Goal: Task Accomplishment & Management: Use online tool/utility

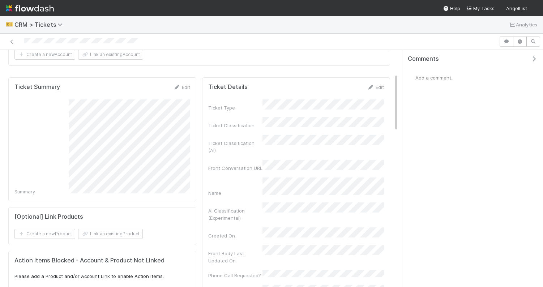
scroll to position [105, 0]
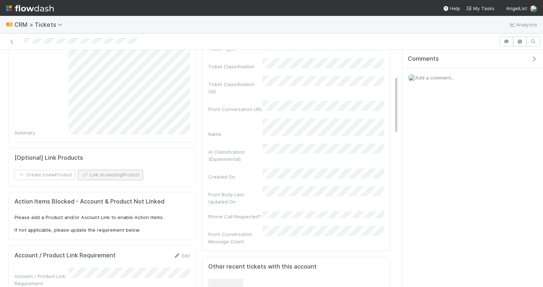
click at [115, 171] on button "Link an existing Product" at bounding box center [110, 175] width 65 height 10
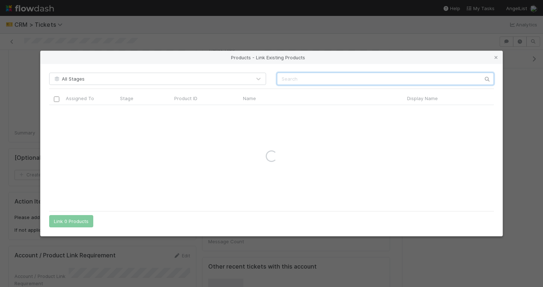
click at [292, 80] on input "text" at bounding box center [385, 79] width 217 height 12
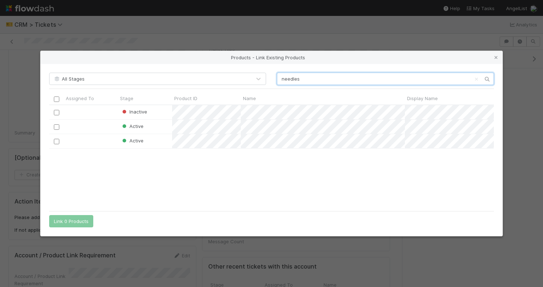
scroll to position [102, 445]
type input "needles"
click at [55, 142] on input "checkbox" at bounding box center [56, 141] width 5 height 5
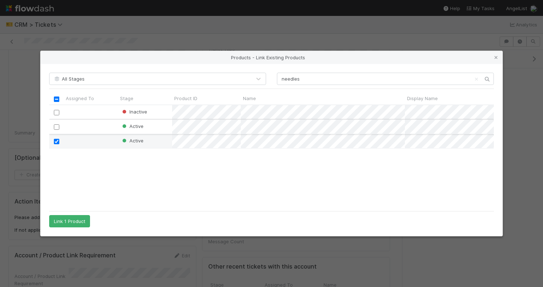
click at [56, 126] on input "checkbox" at bounding box center [56, 126] width 5 height 5
click at [71, 221] on button "Link 2 Products" at bounding box center [71, 221] width 44 height 12
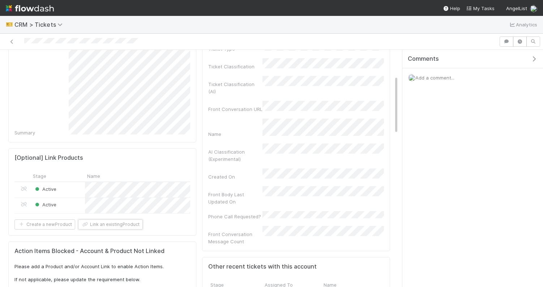
scroll to position [0, 0]
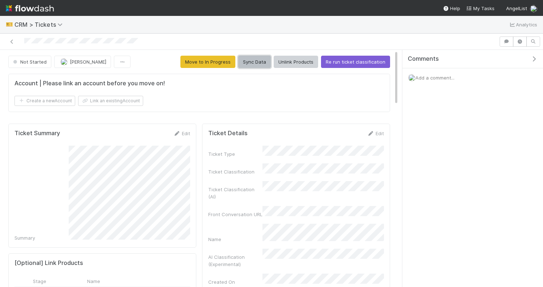
click at [262, 65] on button "Sync Data" at bounding box center [254, 62] width 33 height 12
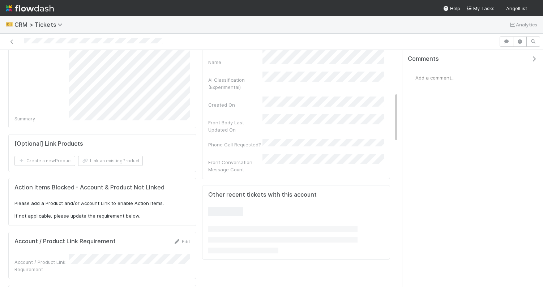
scroll to position [207, 0]
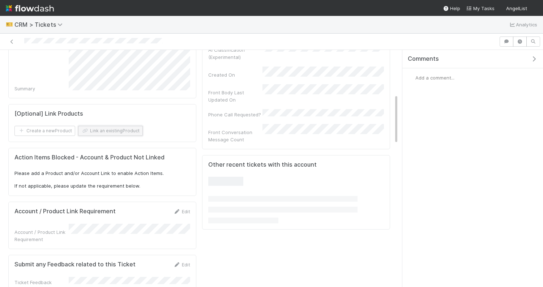
click at [127, 127] on button "Link an existing Product" at bounding box center [110, 131] width 65 height 10
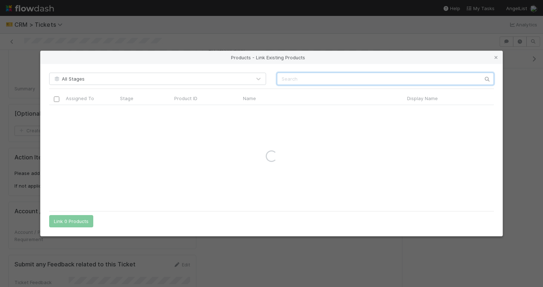
click at [291, 76] on input "text" at bounding box center [385, 79] width 217 height 12
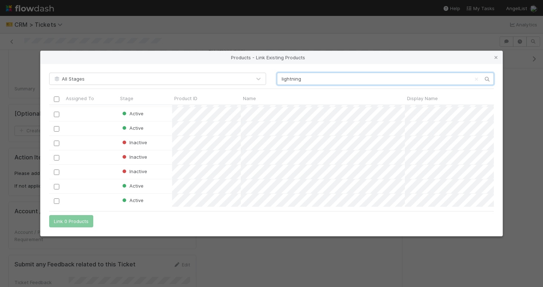
scroll to position [1388, 0]
type input "lightning"
click at [54, 189] on div at bounding box center [56, 185] width 9 height 8
click at [54, 187] on input "checkbox" at bounding box center [56, 185] width 5 height 5
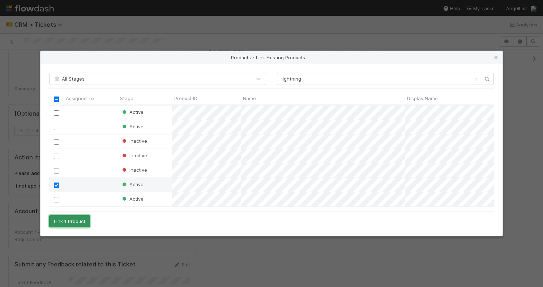
click at [74, 220] on button "Link 1 Product" at bounding box center [69, 221] width 41 height 12
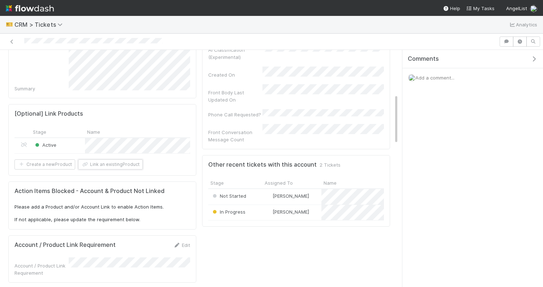
scroll to position [0, 0]
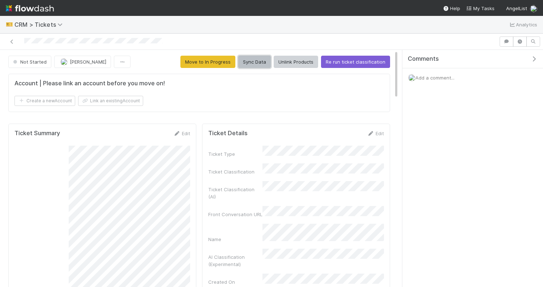
click at [262, 62] on button "Sync Data" at bounding box center [254, 62] width 33 height 12
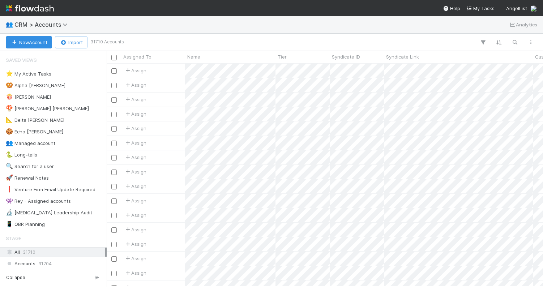
scroll to position [0, 0]
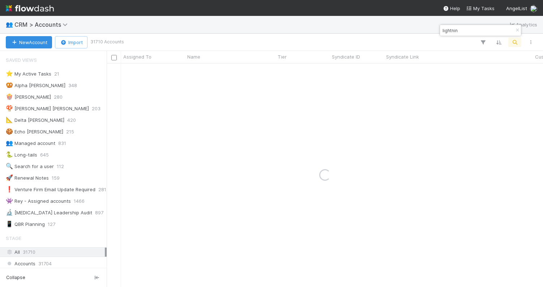
type input "lightning"
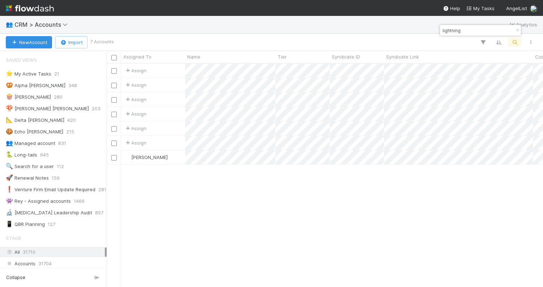
scroll to position [223, 436]
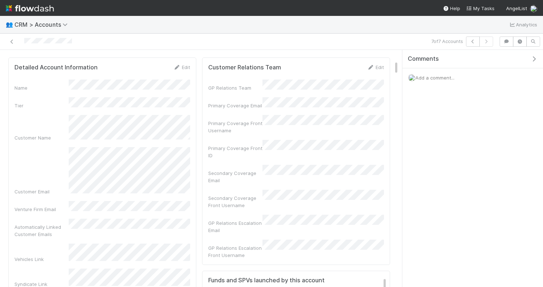
scroll to position [172, 0]
click at [188, 64] on link "Edit" at bounding box center [181, 67] width 17 height 6
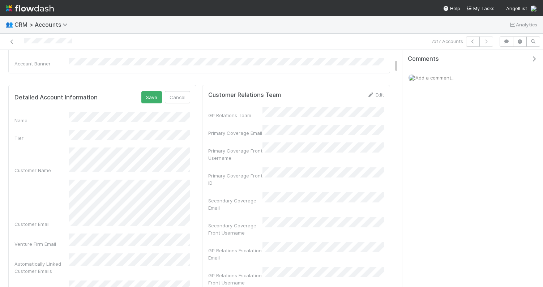
scroll to position [140, 0]
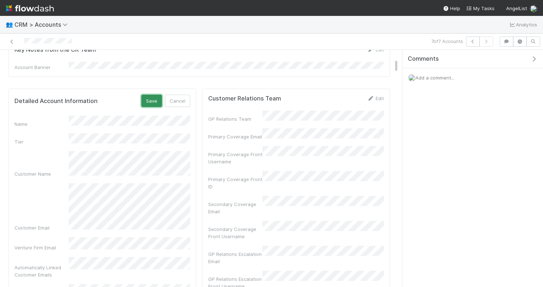
click at [159, 98] on button "Save" at bounding box center [151, 101] width 21 height 12
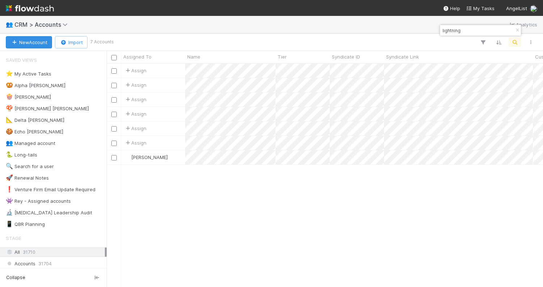
scroll to position [223, 436]
click at [474, 34] on input "lightning" at bounding box center [477, 30] width 72 height 9
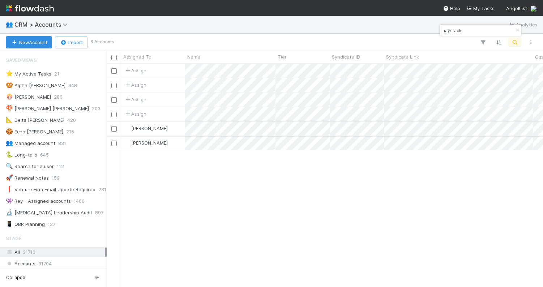
type input "haystack"
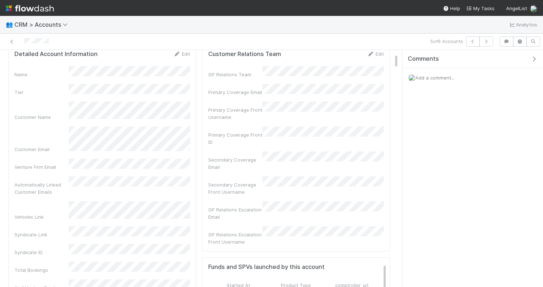
scroll to position [147, 173]
click at [185, 51] on link "Edit" at bounding box center [181, 54] width 17 height 6
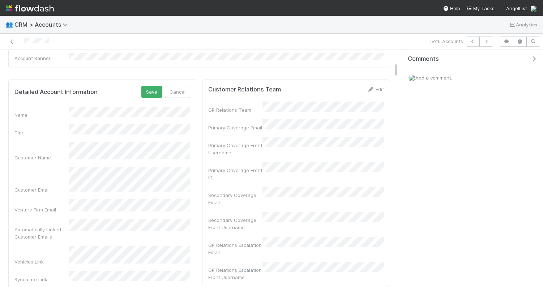
scroll to position [129, 0]
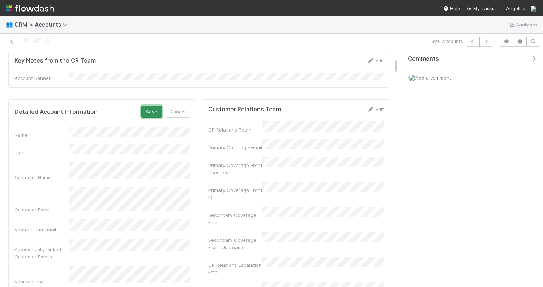
click at [152, 108] on button "Save" at bounding box center [151, 112] width 21 height 12
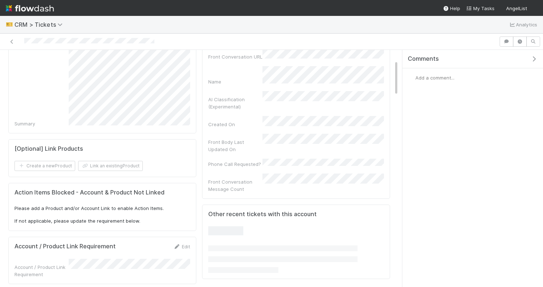
scroll to position [195, 0]
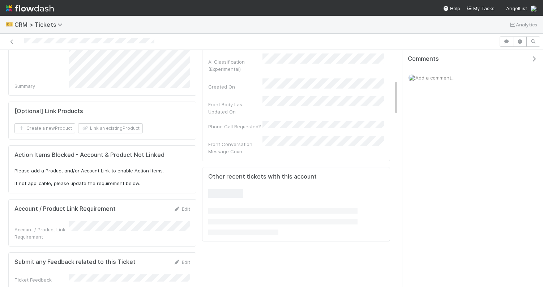
click at [103, 121] on form "[Optional] Link Products Create a new Product Link an existing Product" at bounding box center [102, 121] width 176 height 26
click at [105, 124] on button "Link an existing Product" at bounding box center [110, 128] width 65 height 10
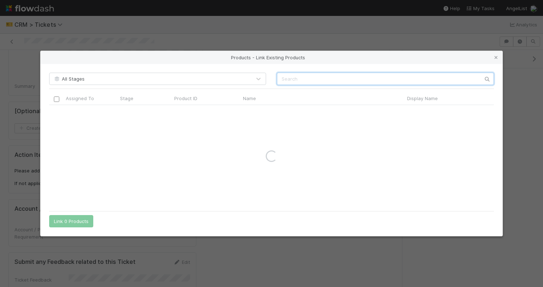
click at [299, 78] on input "text" at bounding box center [385, 79] width 217 height 12
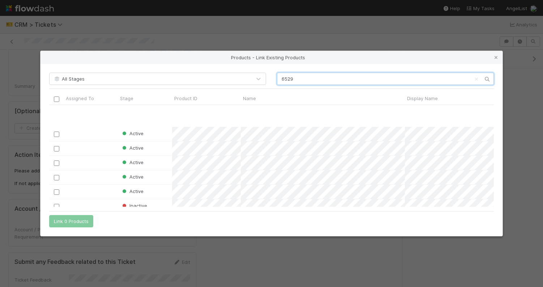
scroll to position [318, 0]
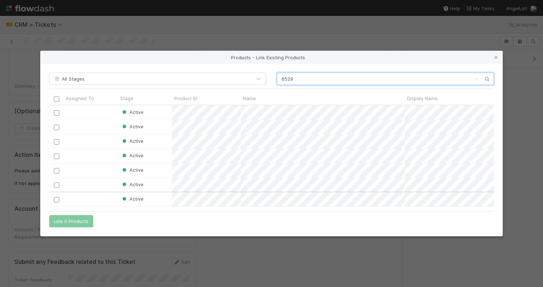
type input "6529"
click at [57, 198] on input "checkbox" at bounding box center [56, 199] width 5 height 5
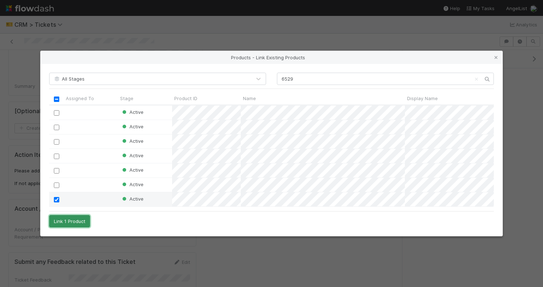
click at [80, 221] on button "Link 1 Product" at bounding box center [69, 221] width 41 height 12
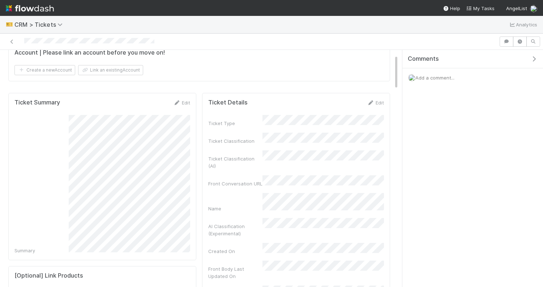
scroll to position [0, 0]
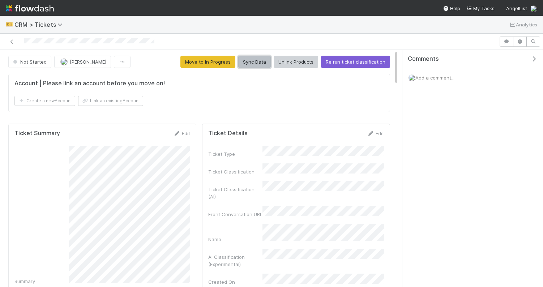
click at [256, 62] on button "Sync Data" at bounding box center [254, 62] width 33 height 12
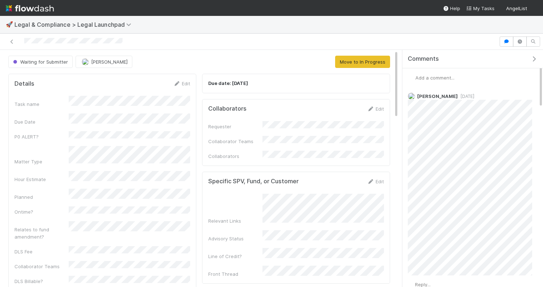
click at [432, 78] on span "Add a comment..." at bounding box center [434, 78] width 39 height 6
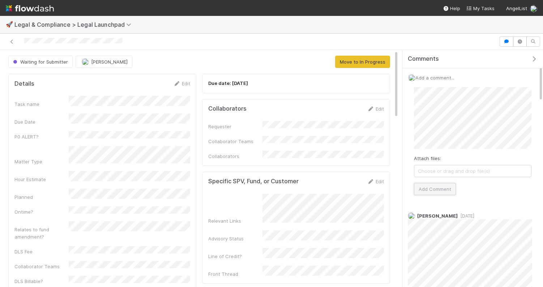
click at [424, 193] on button "Add Comment" at bounding box center [435, 189] width 42 height 12
